Goal: Find specific page/section: Find specific page/section

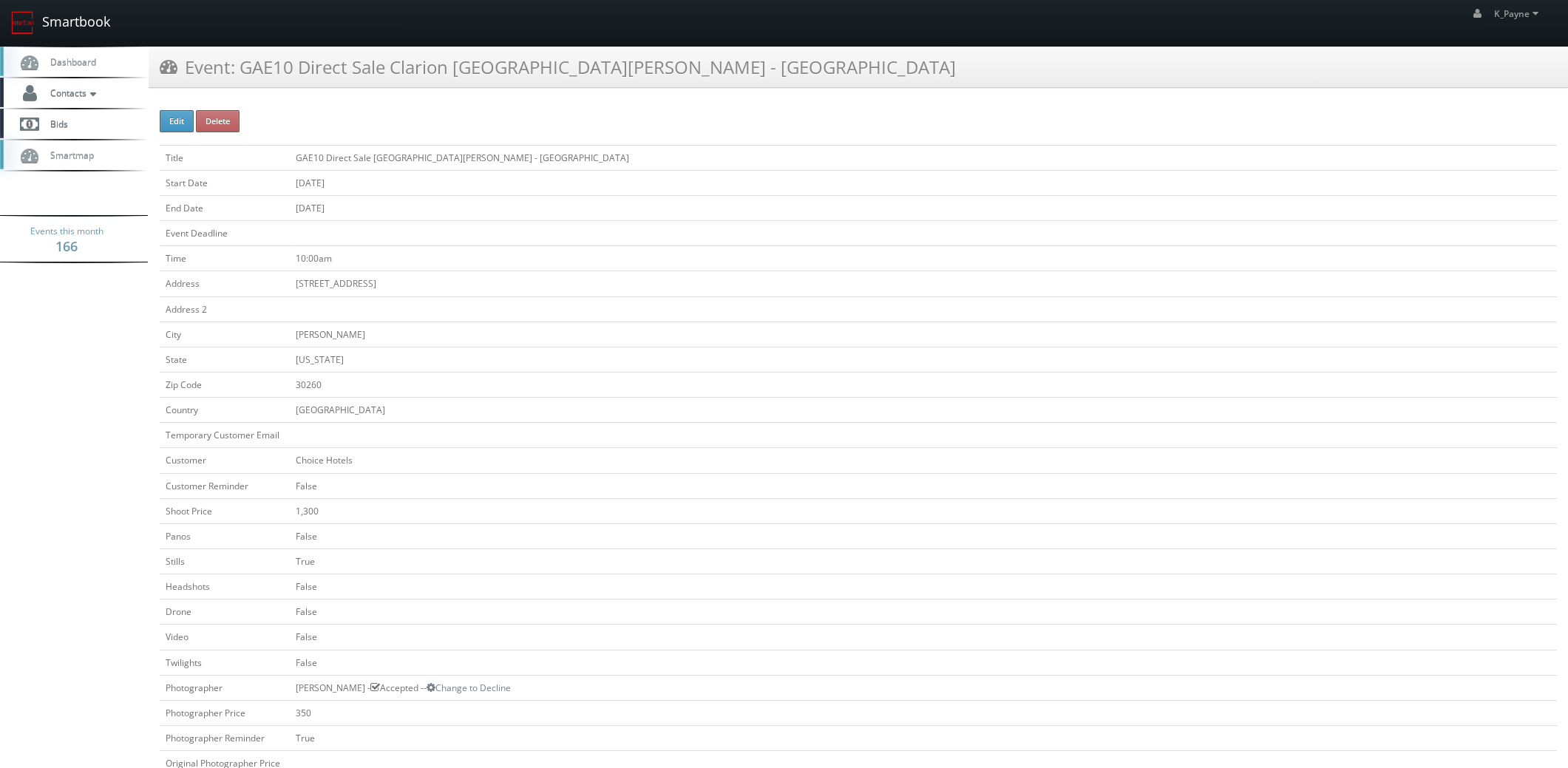
click at [70, 27] on link "Smartbook" at bounding box center [61, 22] width 121 height 46
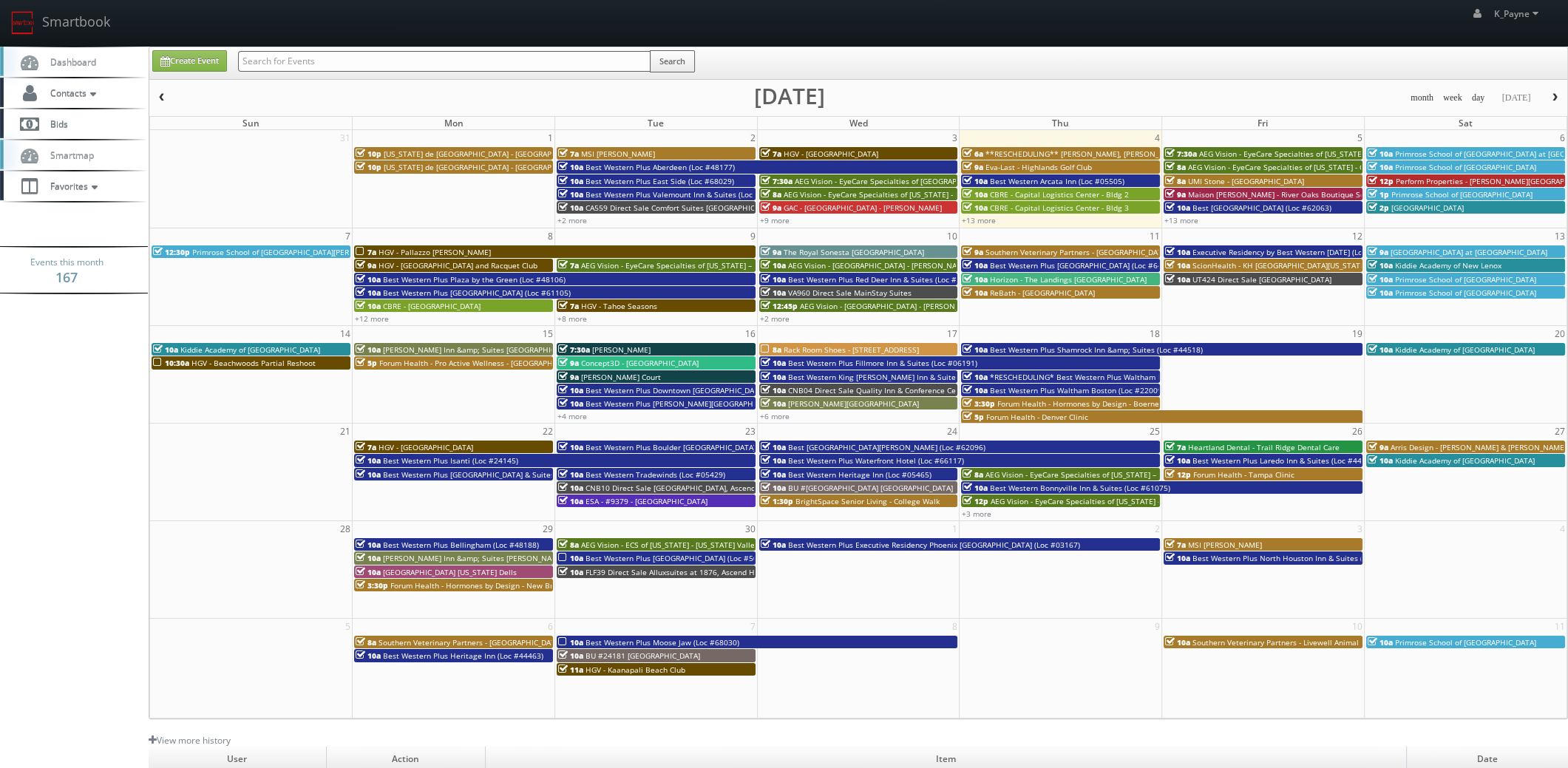
click at [316, 70] on input "text" at bounding box center [444, 61] width 412 height 21
type input "islip"
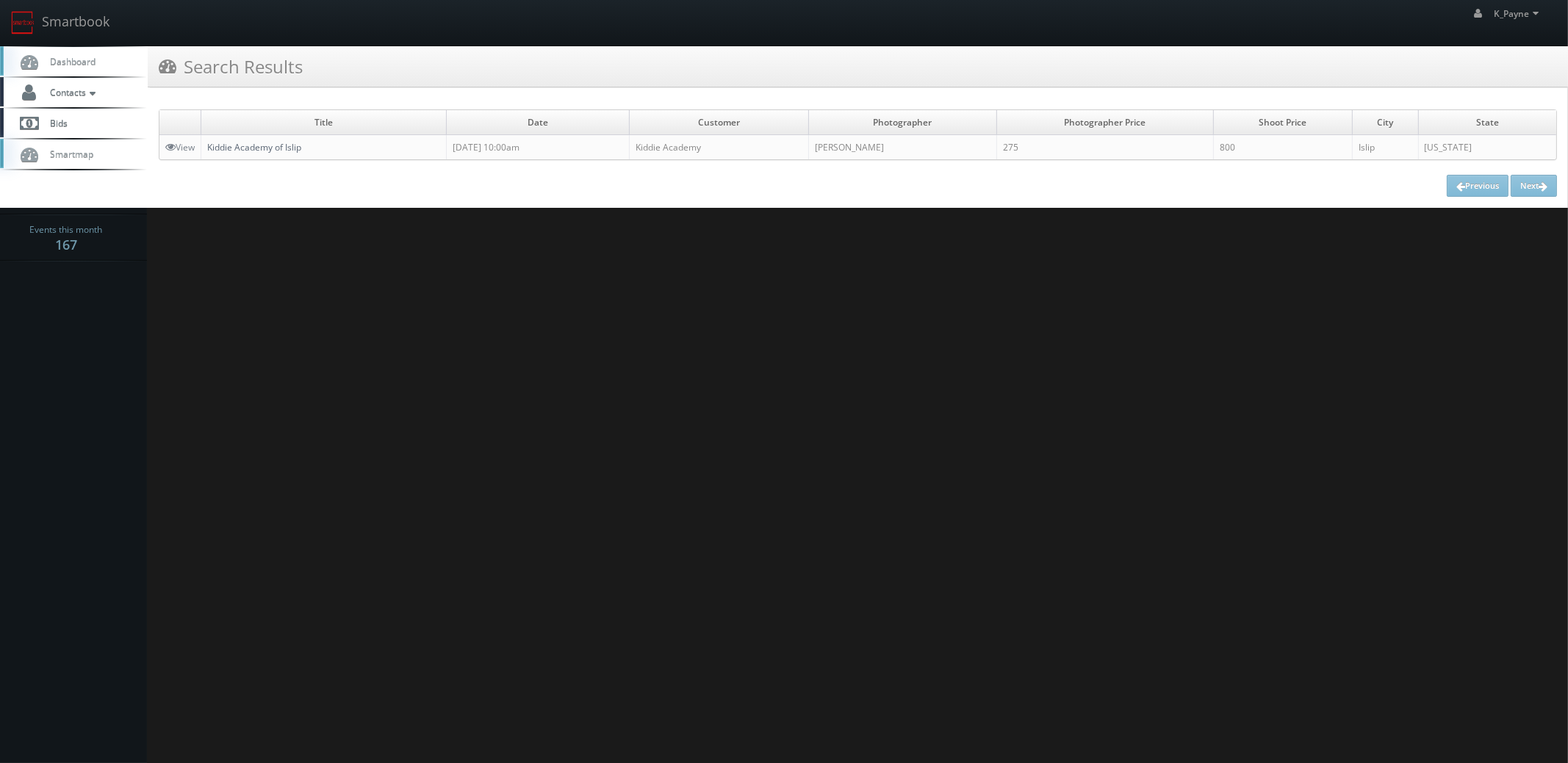
click at [283, 142] on link "Kiddie Academy of Islip" at bounding box center [254, 147] width 94 height 12
